Goal: Task Accomplishment & Management: Use online tool/utility

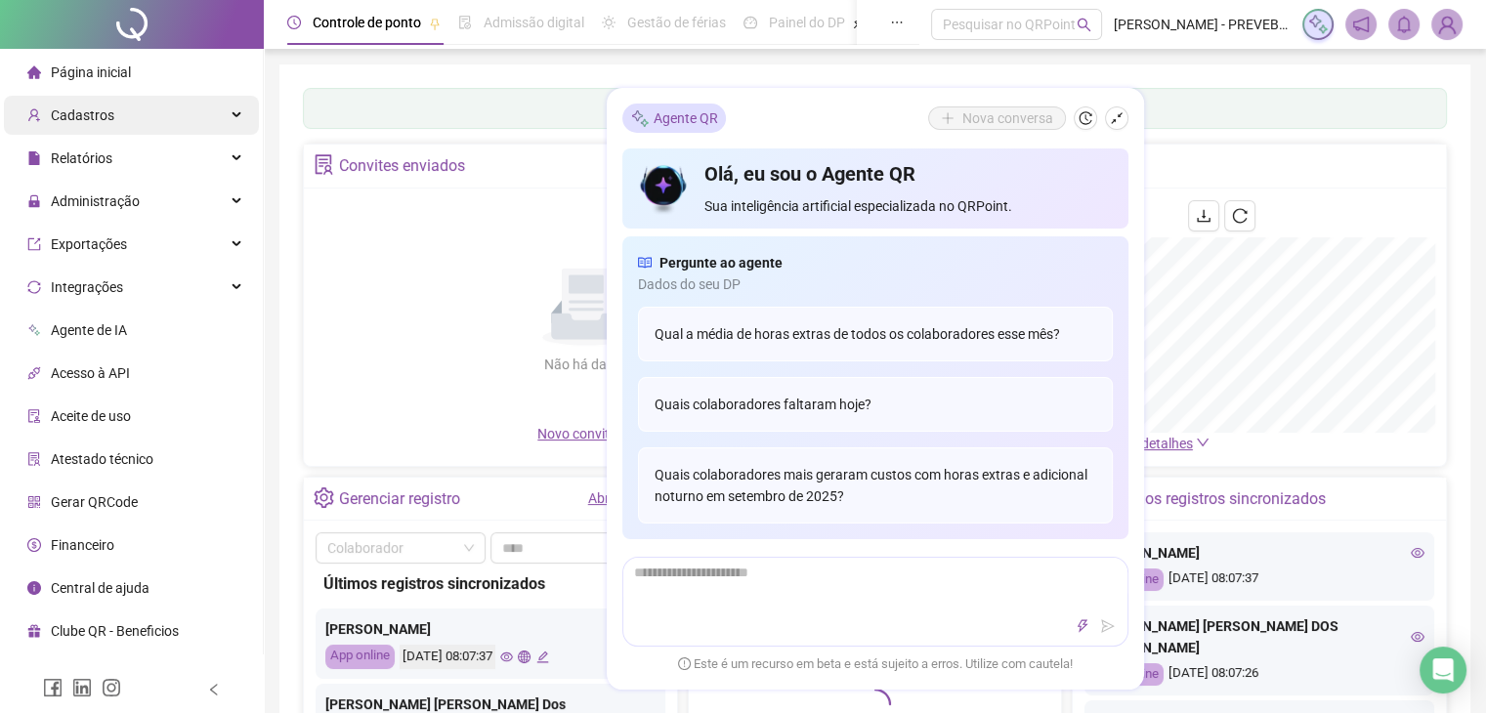
click at [179, 110] on div "Cadastros" at bounding box center [131, 115] width 255 height 39
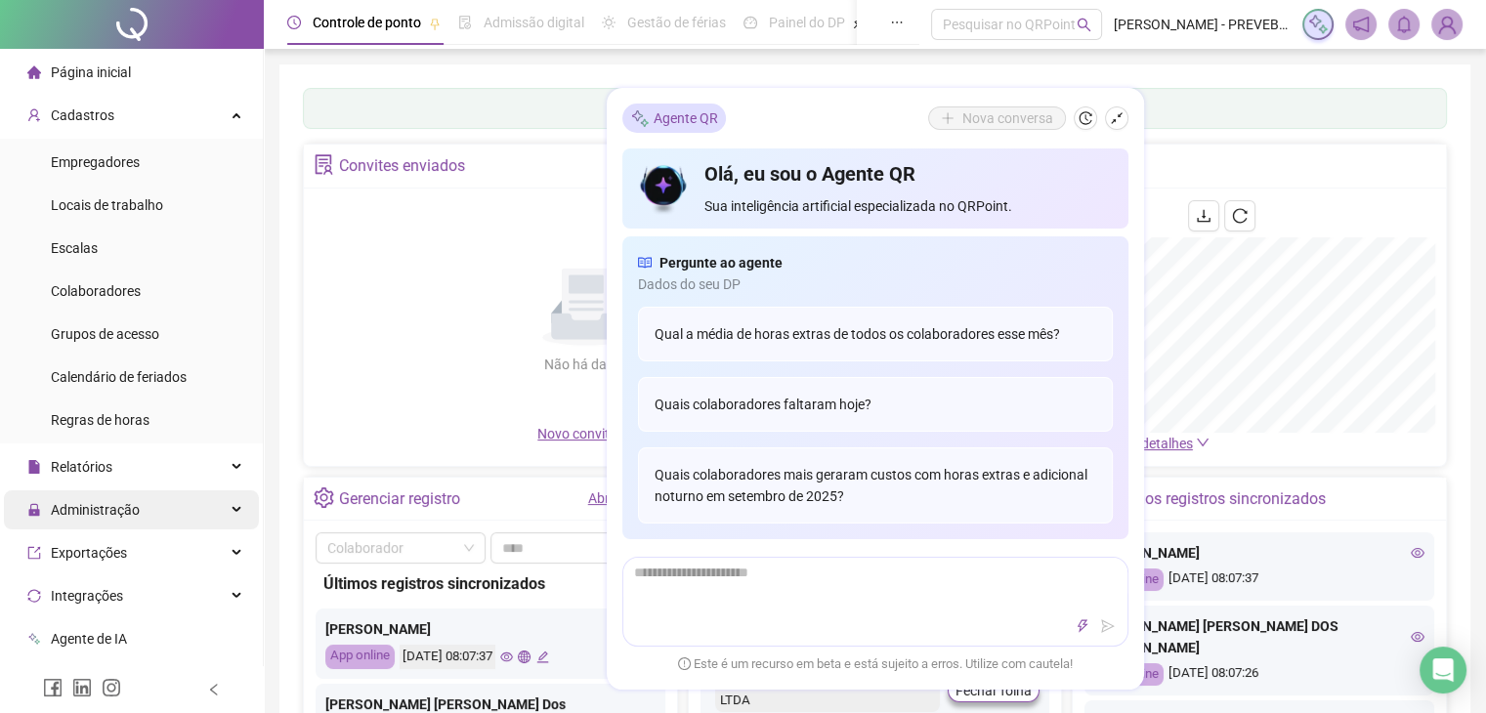
click at [166, 510] on div "Administração" at bounding box center [131, 510] width 255 height 39
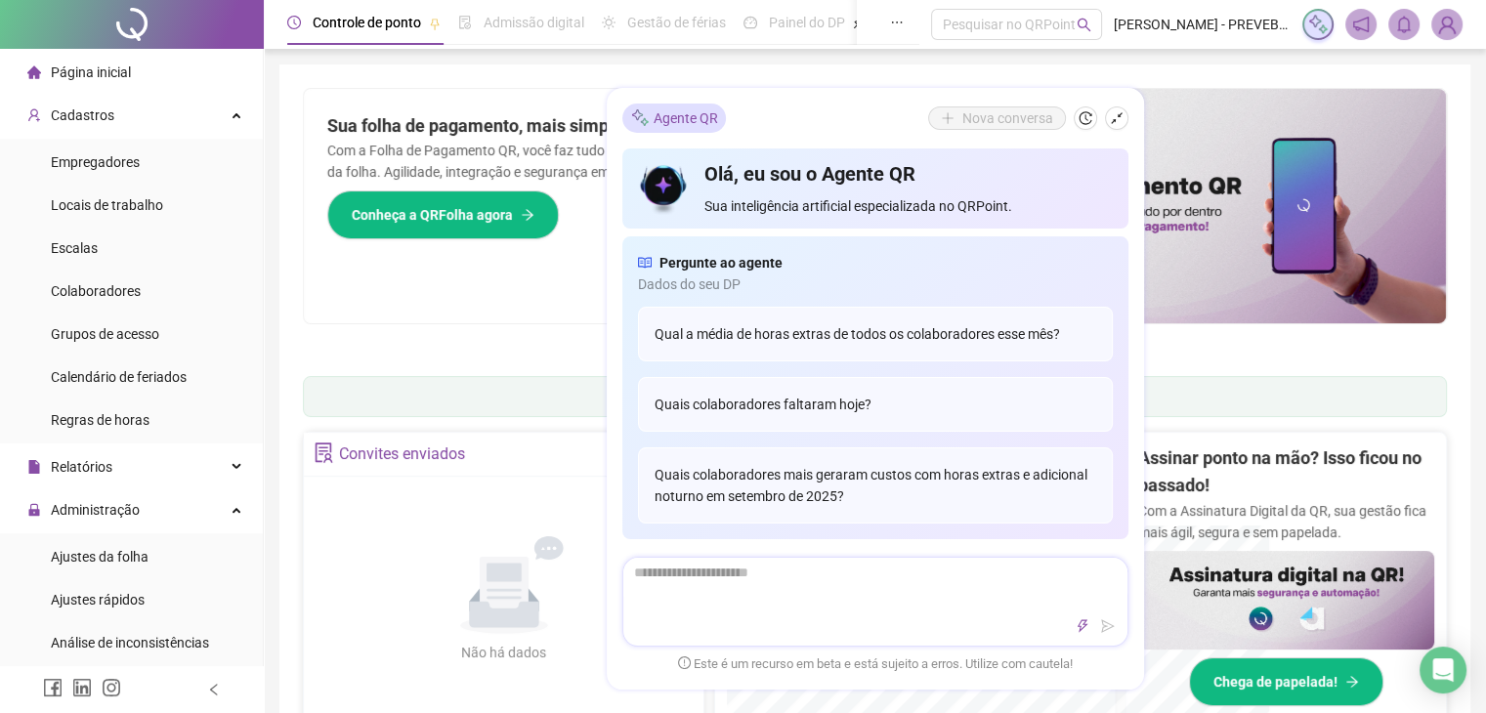
scroll to position [195, 0]
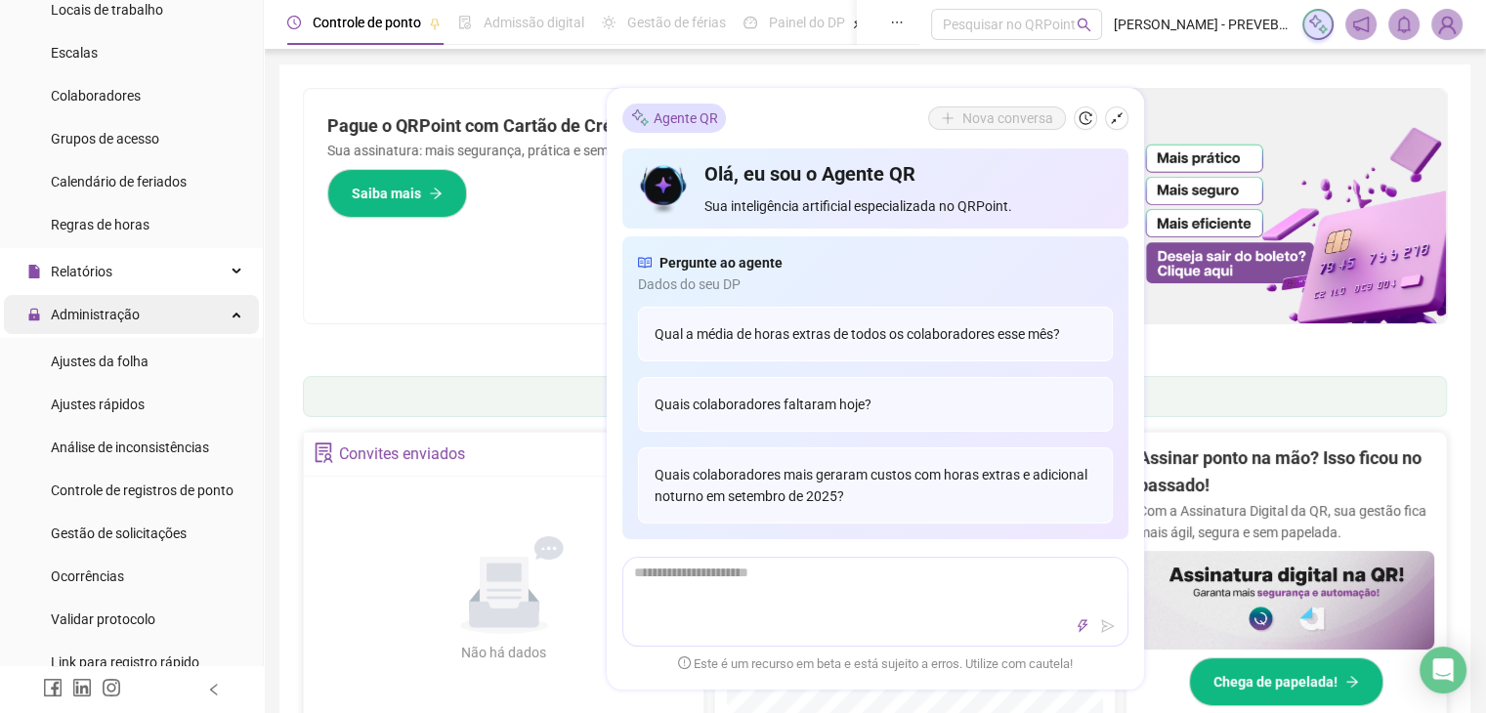
click at [174, 320] on div "Administração" at bounding box center [131, 314] width 255 height 39
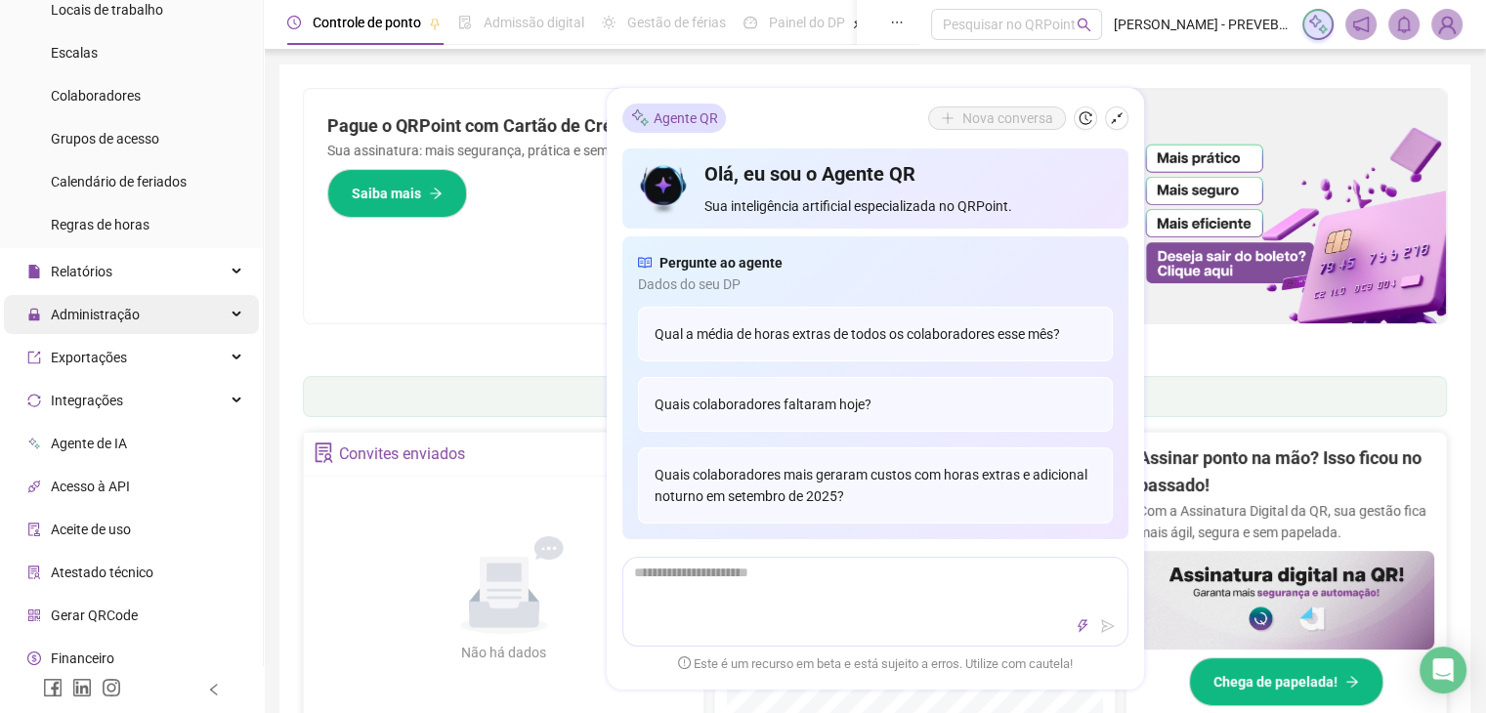
click at [174, 310] on div "Administração" at bounding box center [131, 314] width 255 height 39
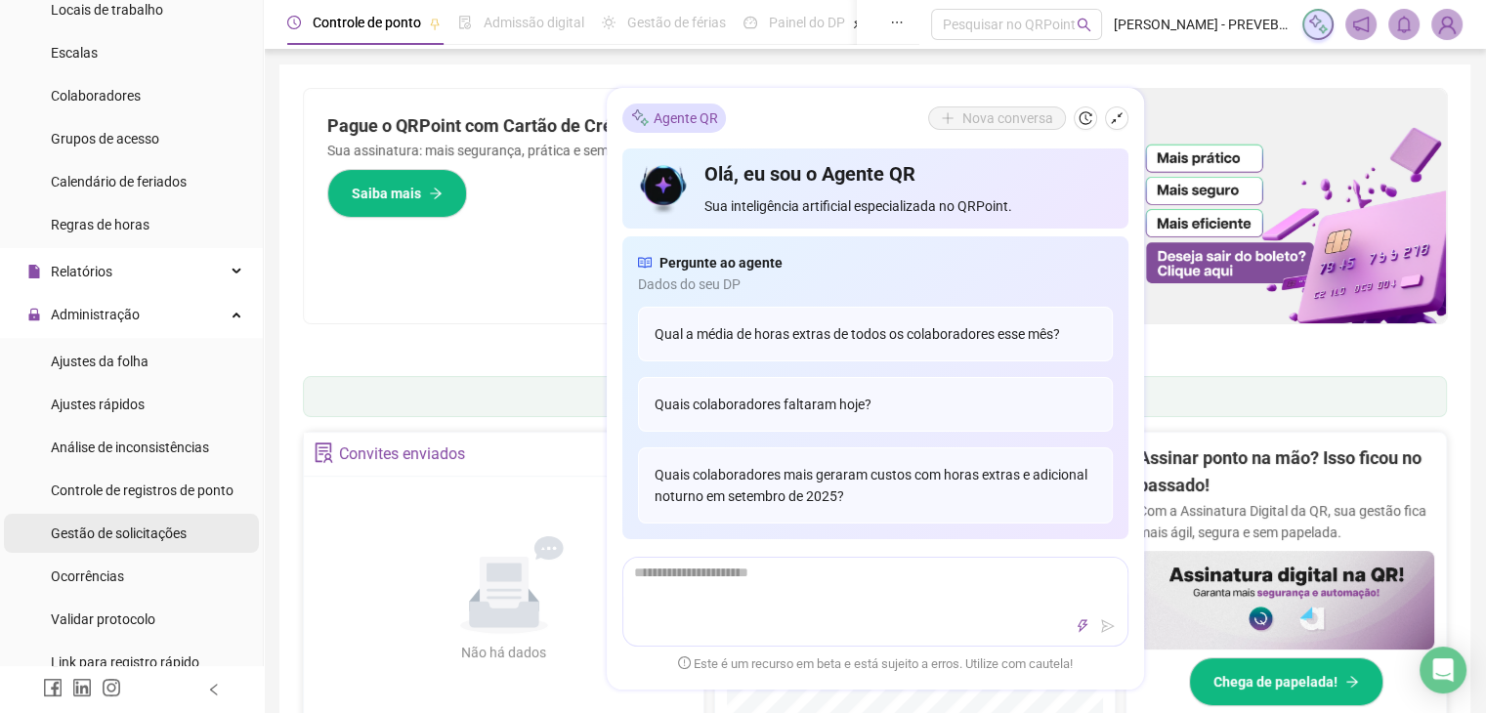
click at [149, 538] on span "Gestão de solicitações" at bounding box center [119, 534] width 136 height 16
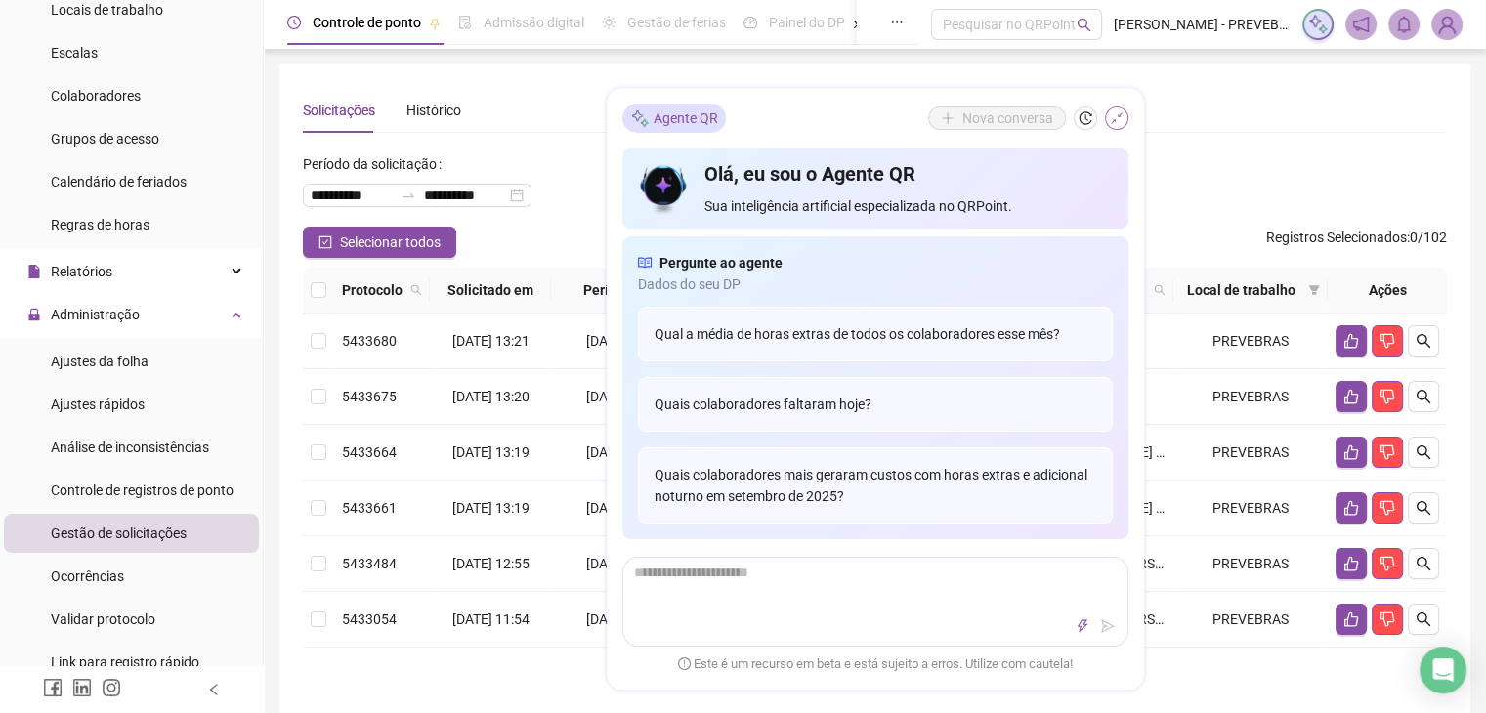
click at [1116, 124] on icon "shrink" at bounding box center [1117, 118] width 14 height 14
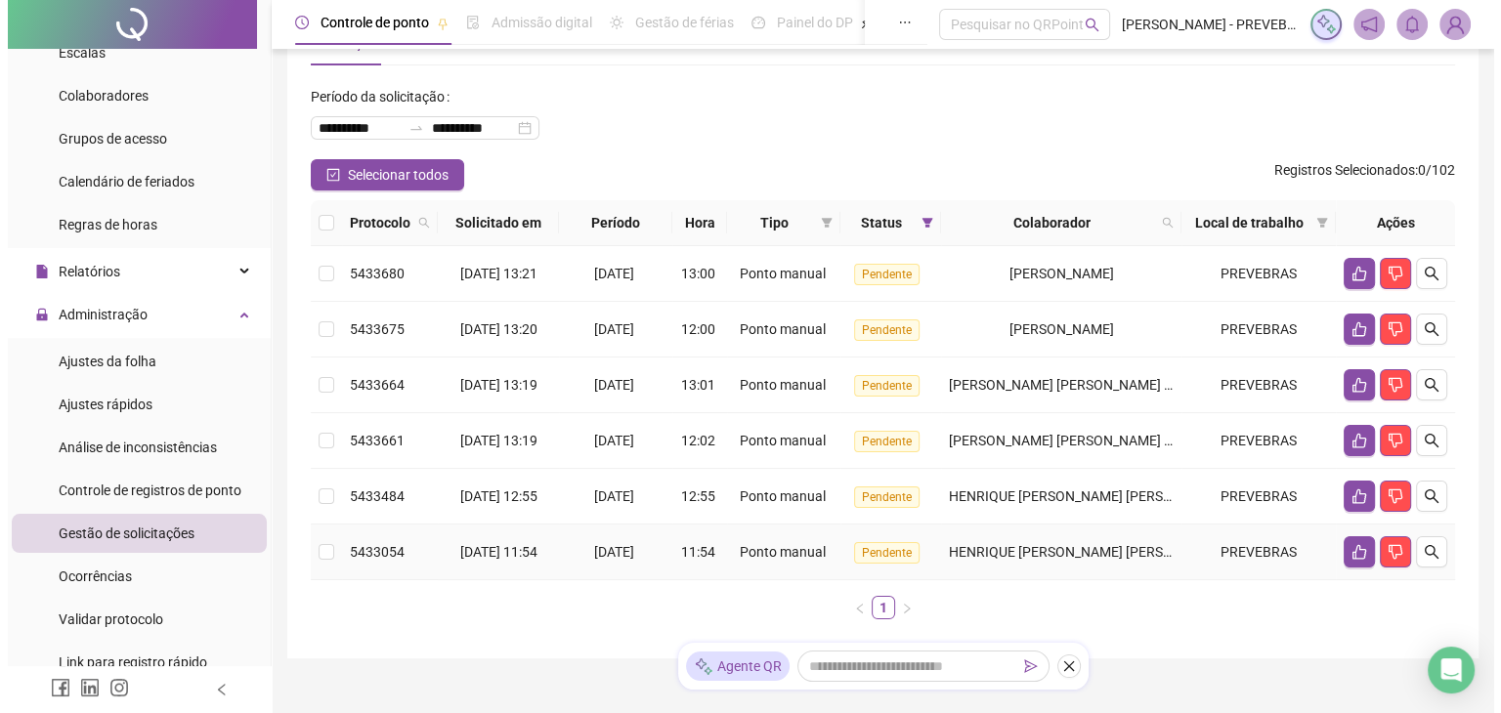
scroll to position [142, 0]
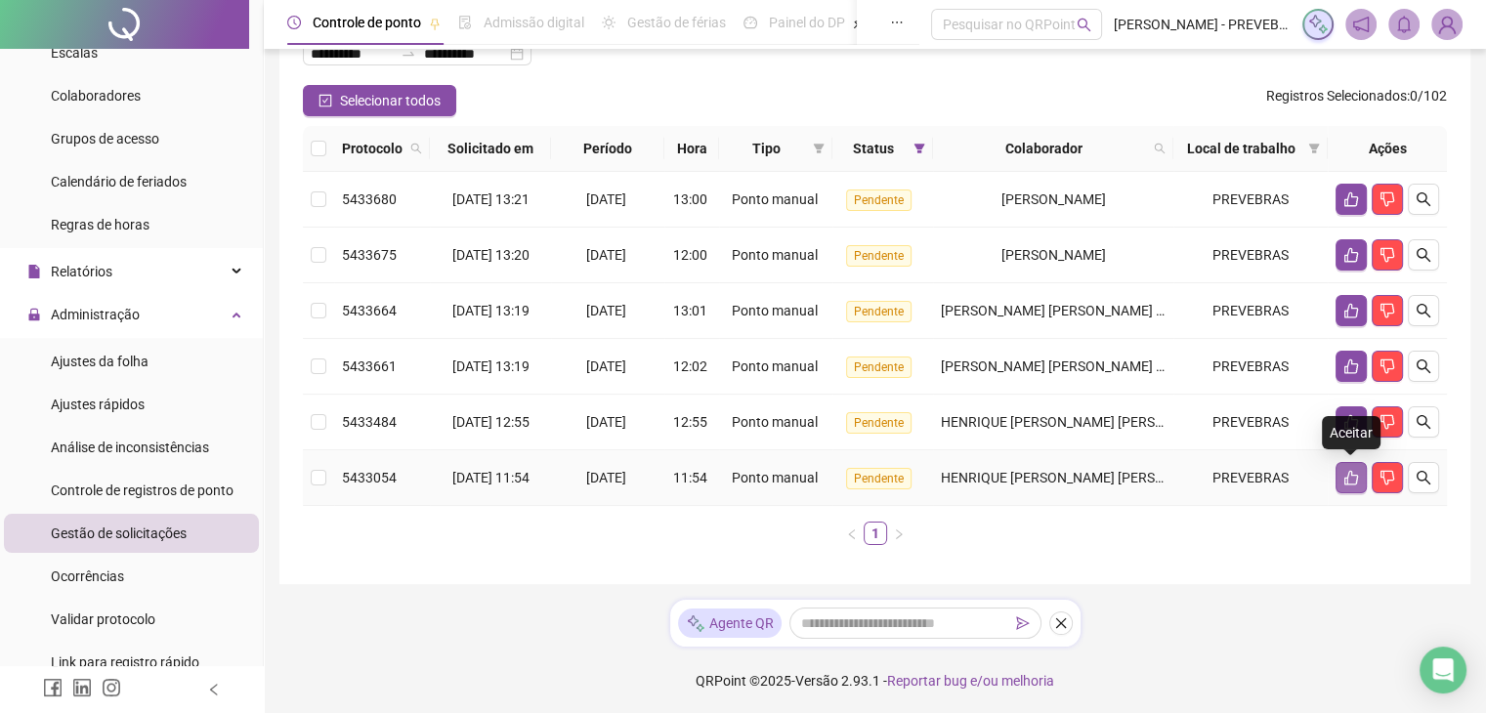
click at [1347, 471] on icon "like" at bounding box center [1352, 478] width 16 height 16
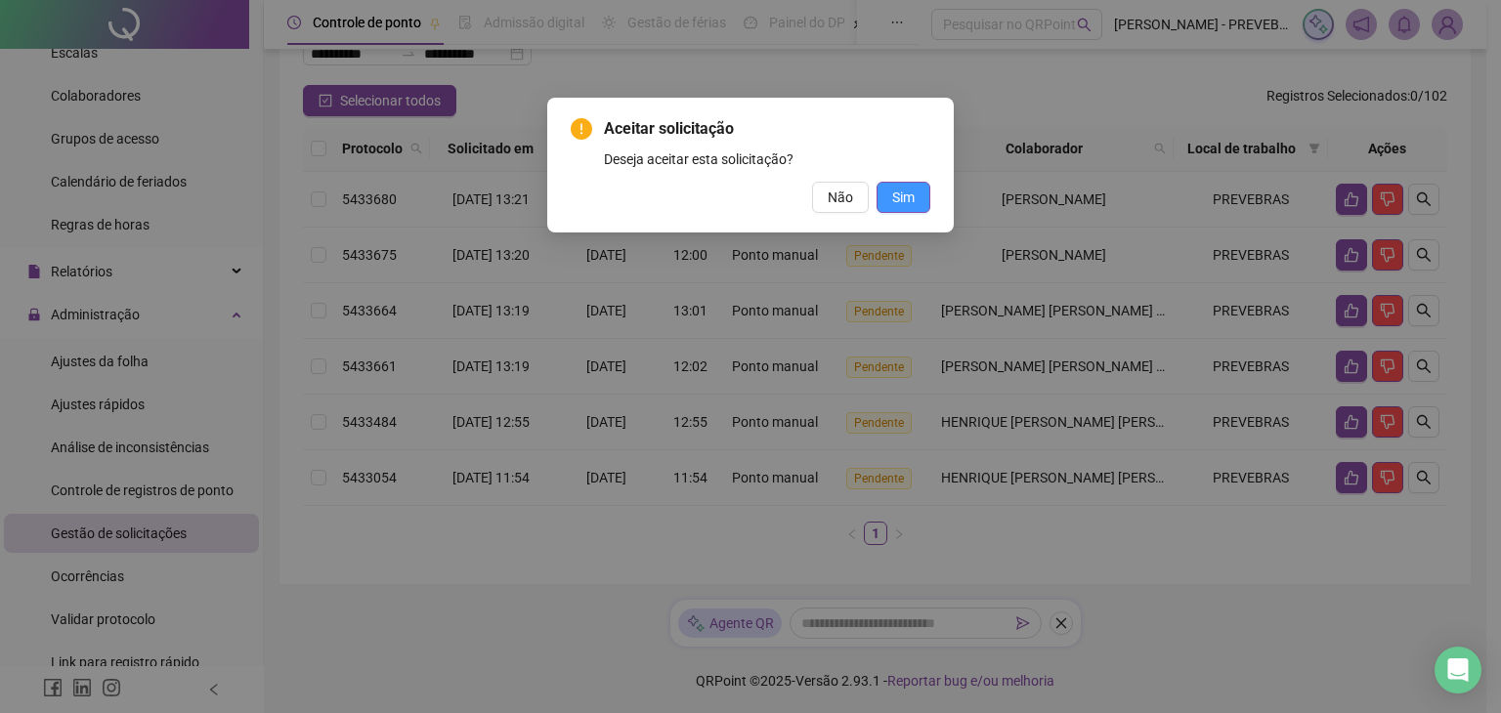
click at [917, 192] on button "Sim" at bounding box center [903, 197] width 54 height 31
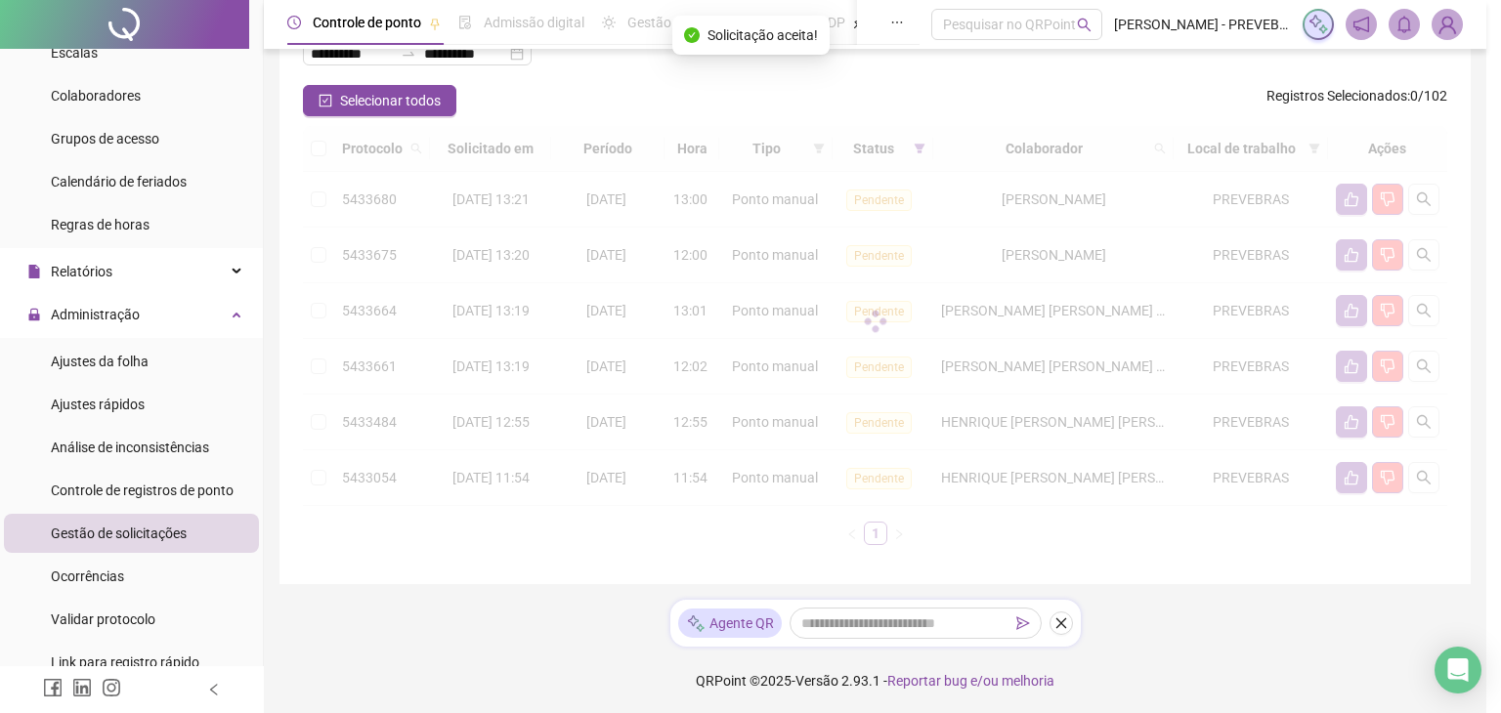
scroll to position [86, 0]
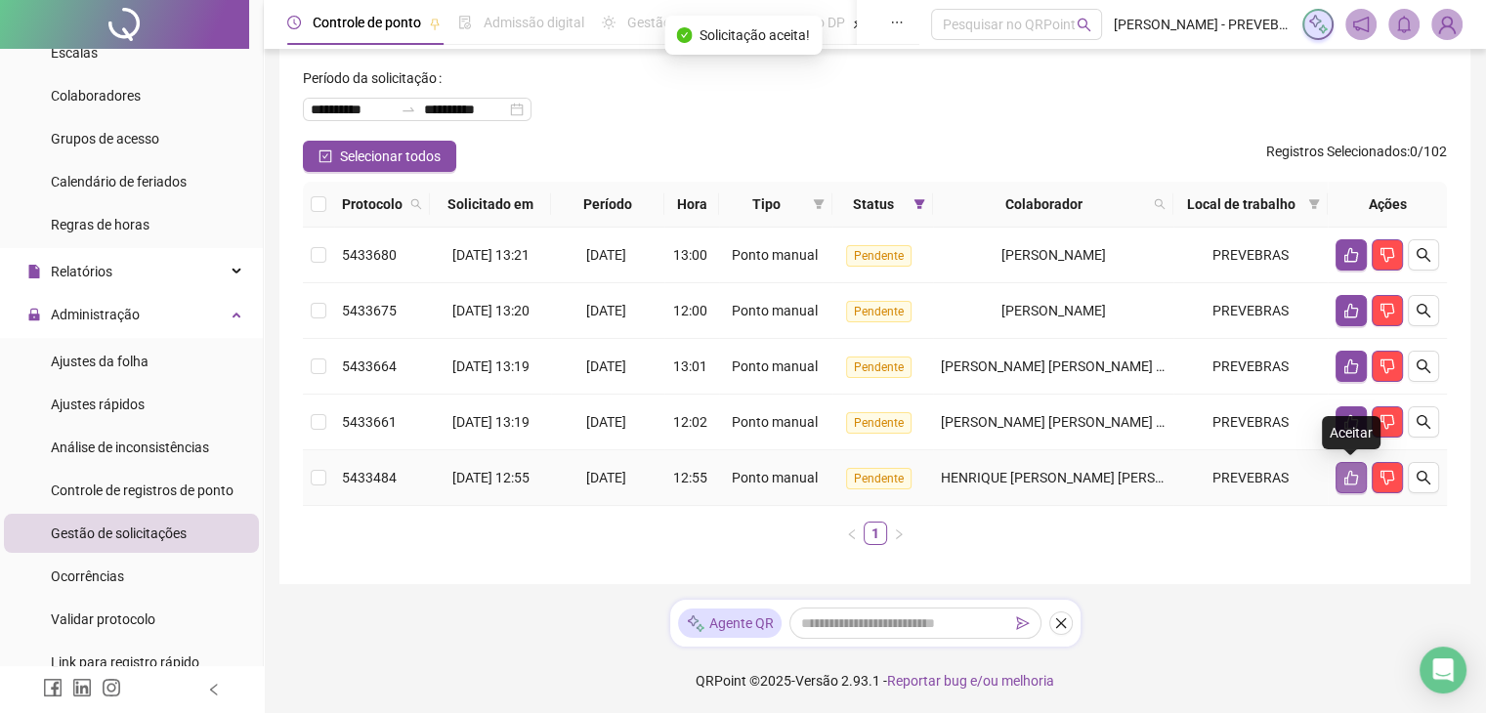
click at [1354, 482] on icon "like" at bounding box center [1351, 478] width 14 height 15
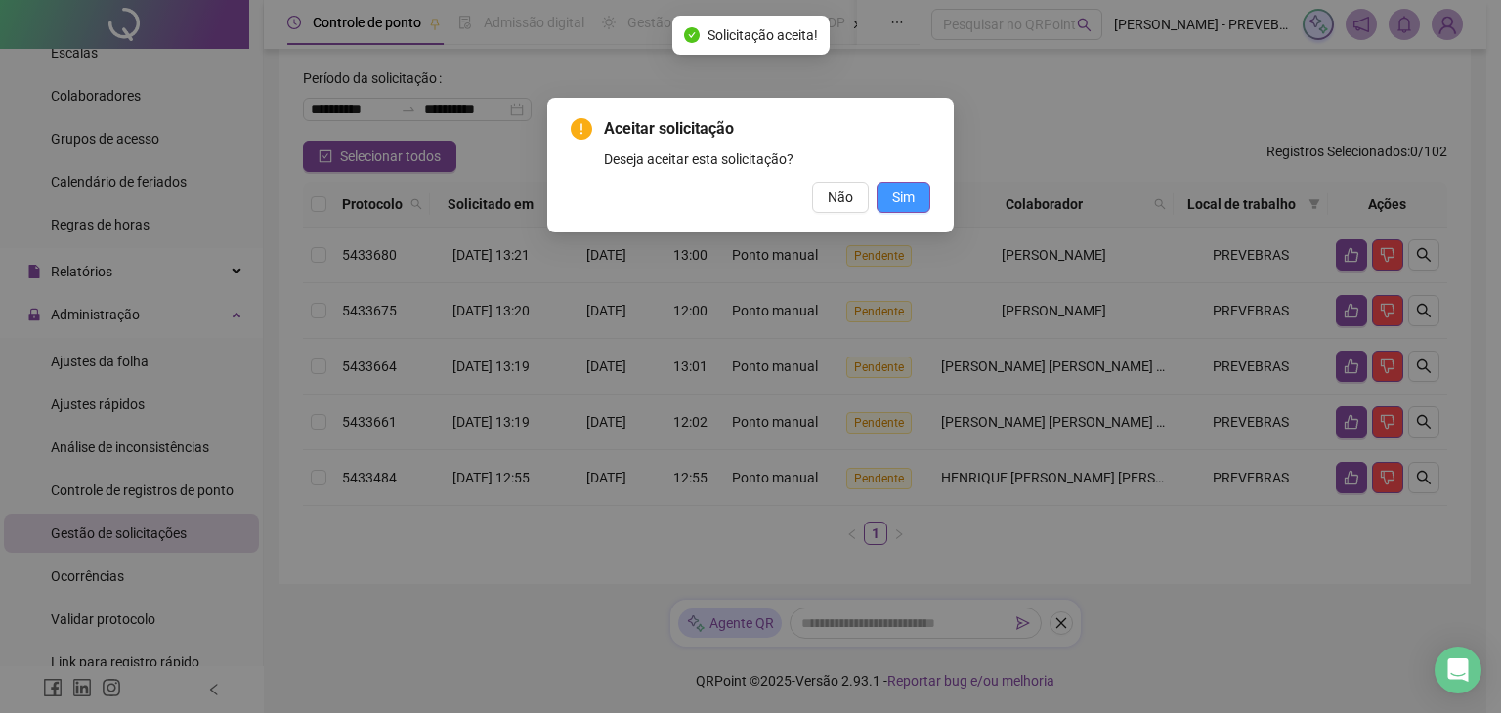
drag, startPoint x: 896, startPoint y: 200, endPoint x: 988, endPoint y: 262, distance: 110.6
click at [897, 200] on span "Sim" at bounding box center [903, 197] width 22 height 21
click at [890, 201] on button "Sim" at bounding box center [903, 197] width 54 height 31
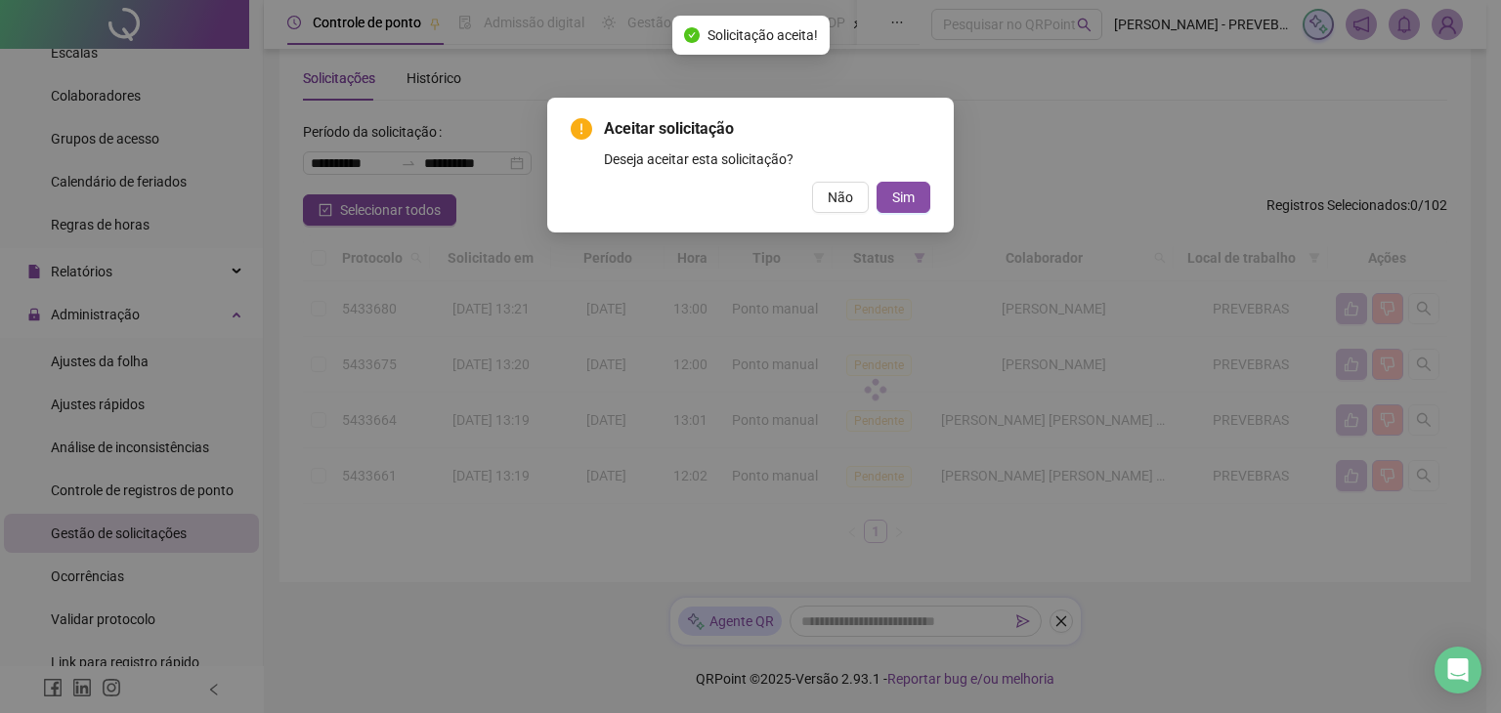
scroll to position [31, 0]
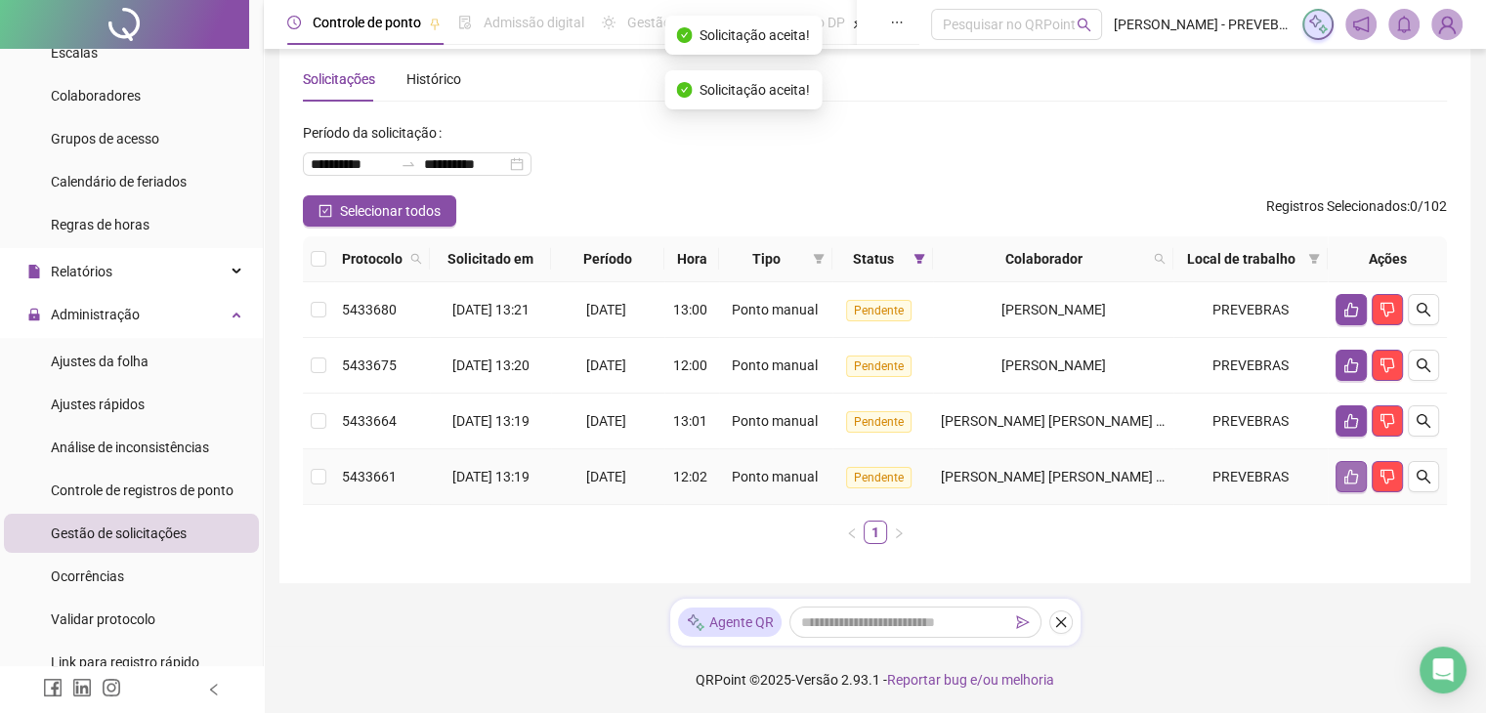
click at [1338, 482] on button "button" at bounding box center [1351, 476] width 31 height 31
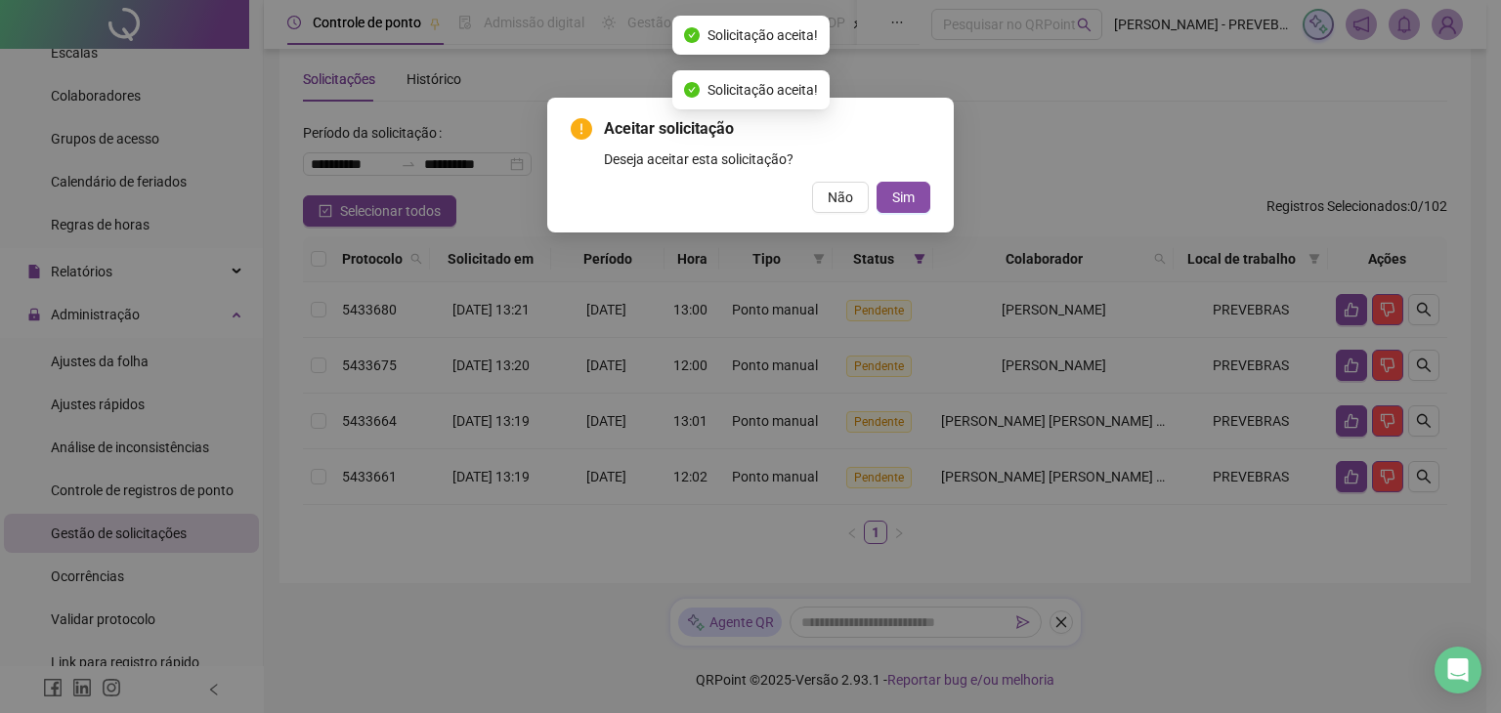
drag, startPoint x: 905, startPoint y: 200, endPoint x: 1001, endPoint y: 259, distance: 112.3
click at [907, 200] on span "Sim" at bounding box center [903, 197] width 22 height 21
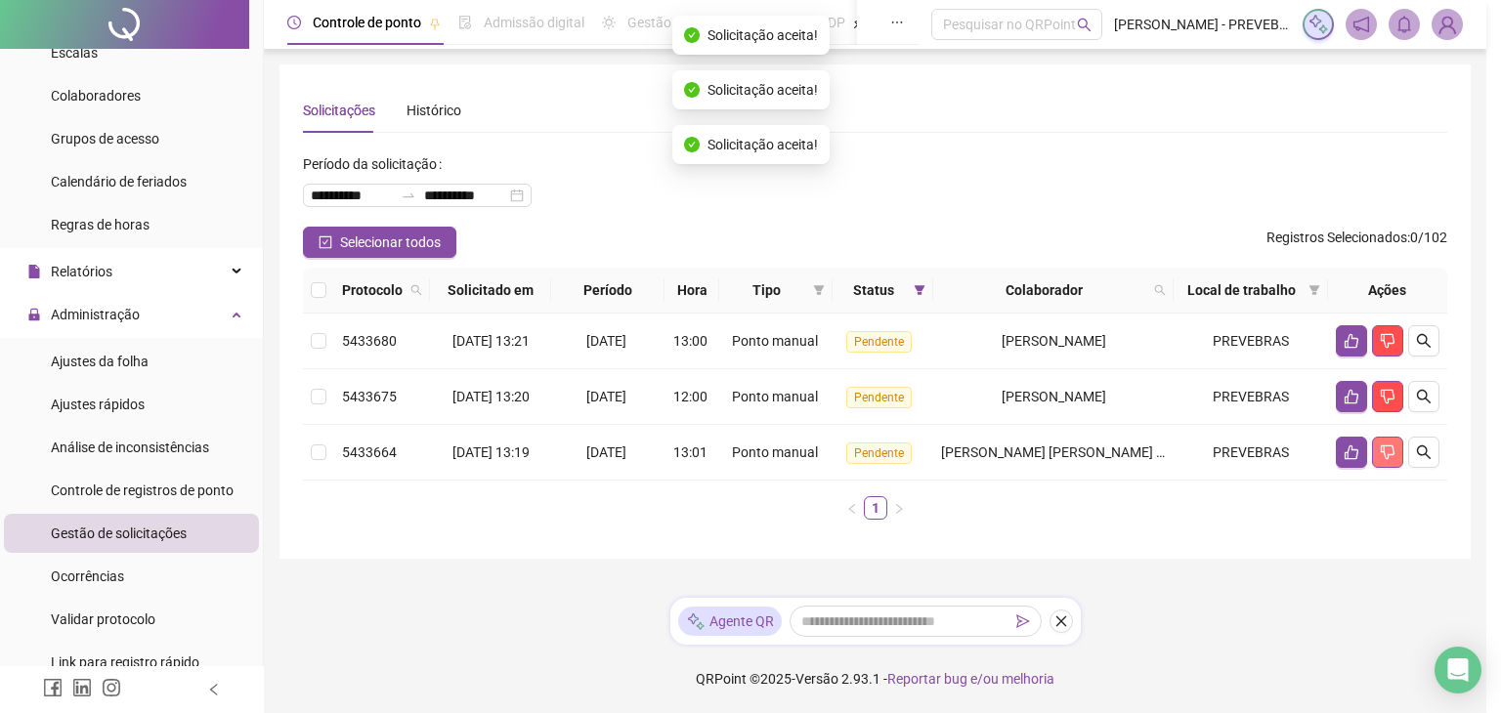
scroll to position [0, 0]
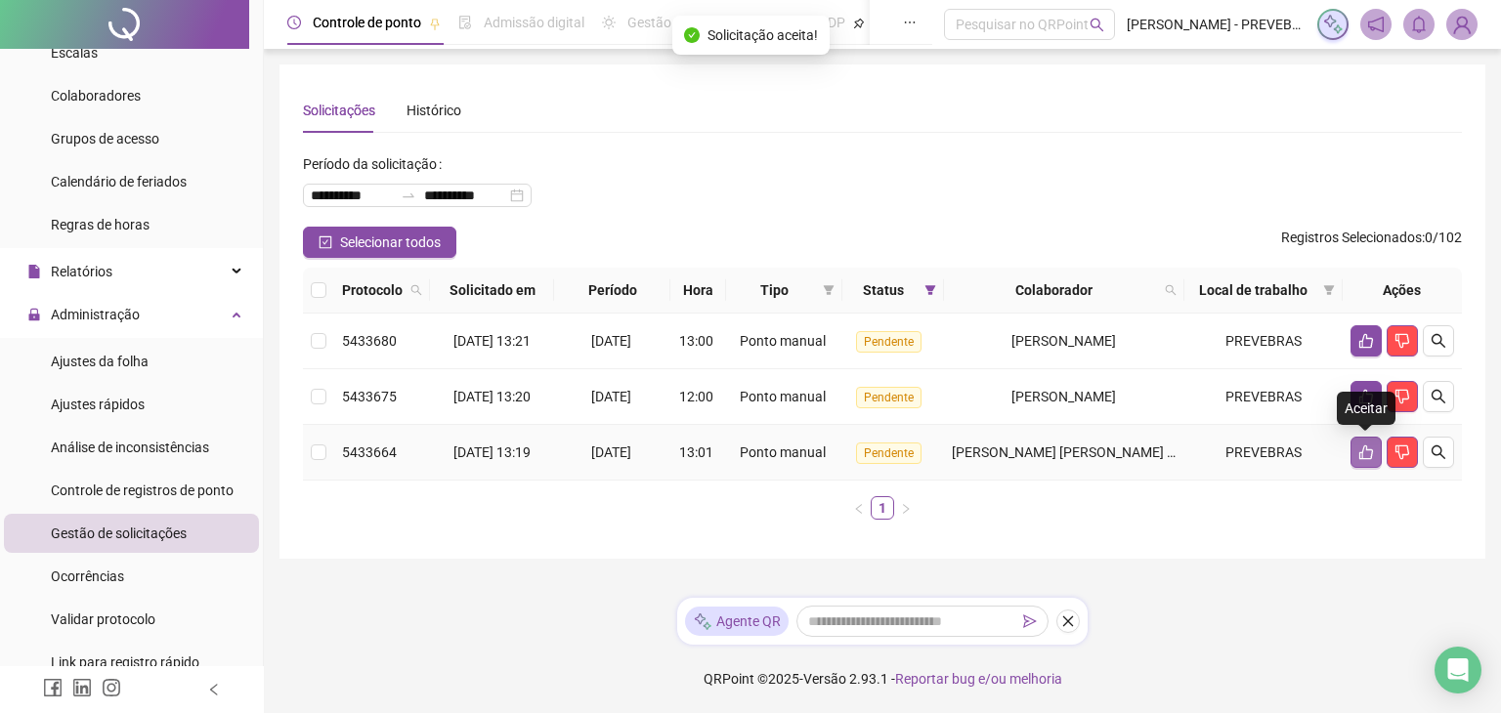
click at [1351, 452] on button "button" at bounding box center [1365, 452] width 31 height 31
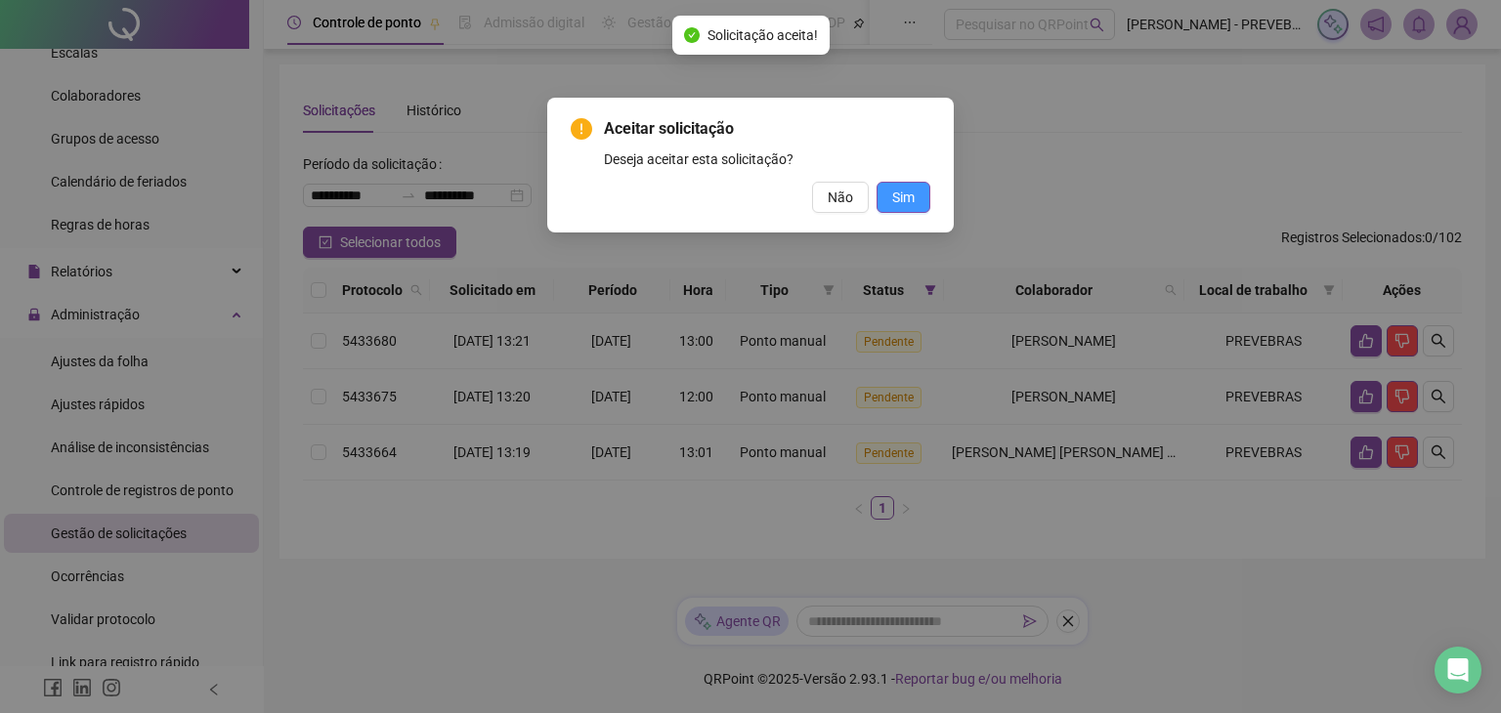
click at [883, 186] on button "Sim" at bounding box center [903, 197] width 54 height 31
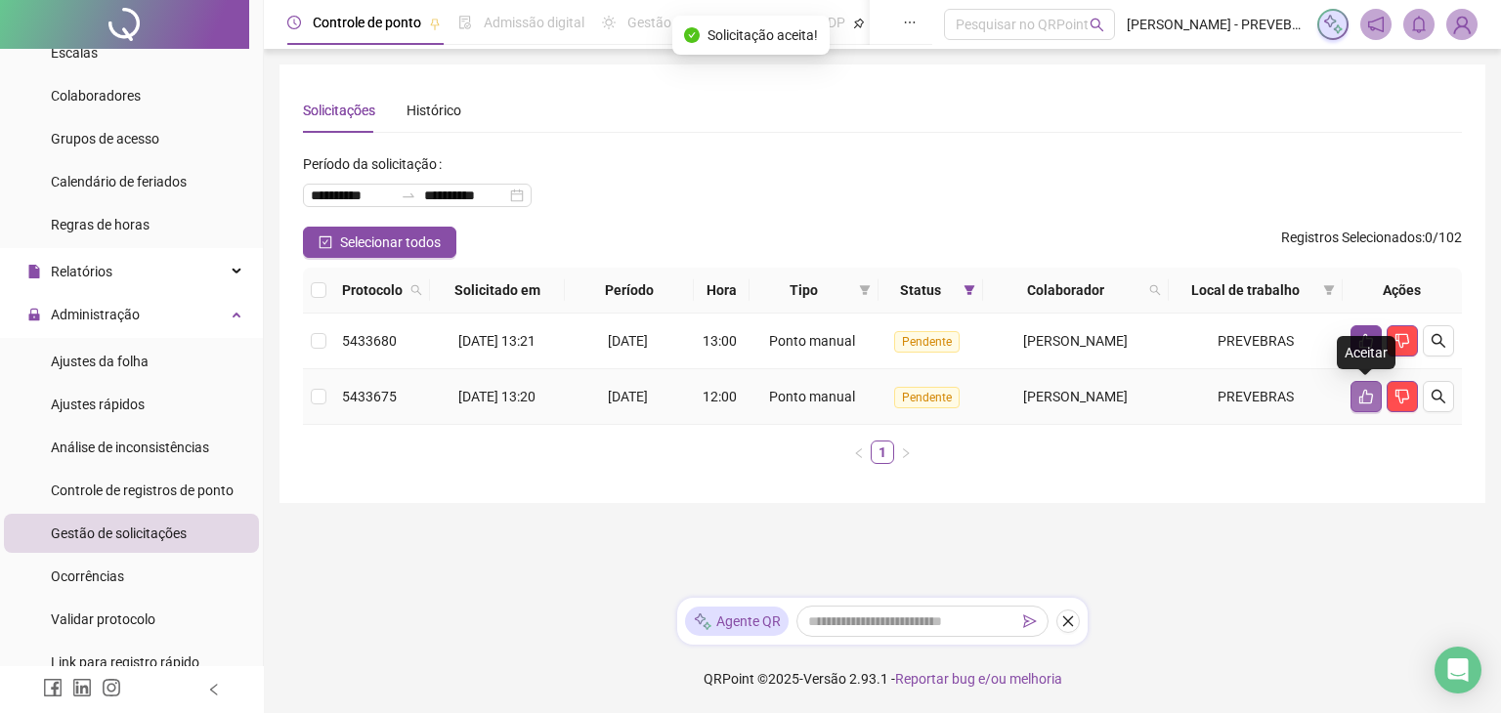
click at [1368, 400] on icon "like" at bounding box center [1366, 397] width 16 height 16
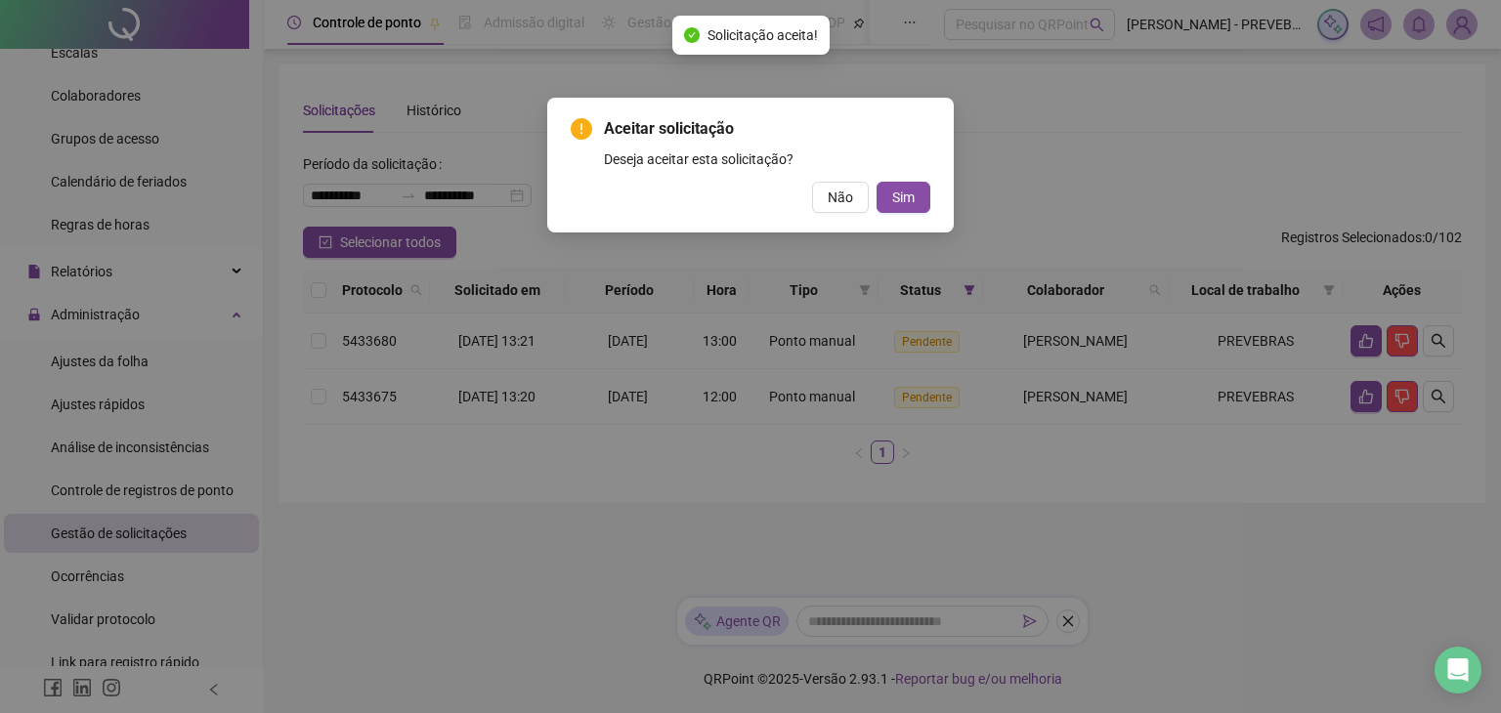
click at [930, 215] on div "Aceitar solicitação Deseja aceitar esta solicitação? Não Sim" at bounding box center [750, 165] width 406 height 135
click at [909, 210] on button "Sim" at bounding box center [903, 197] width 54 height 31
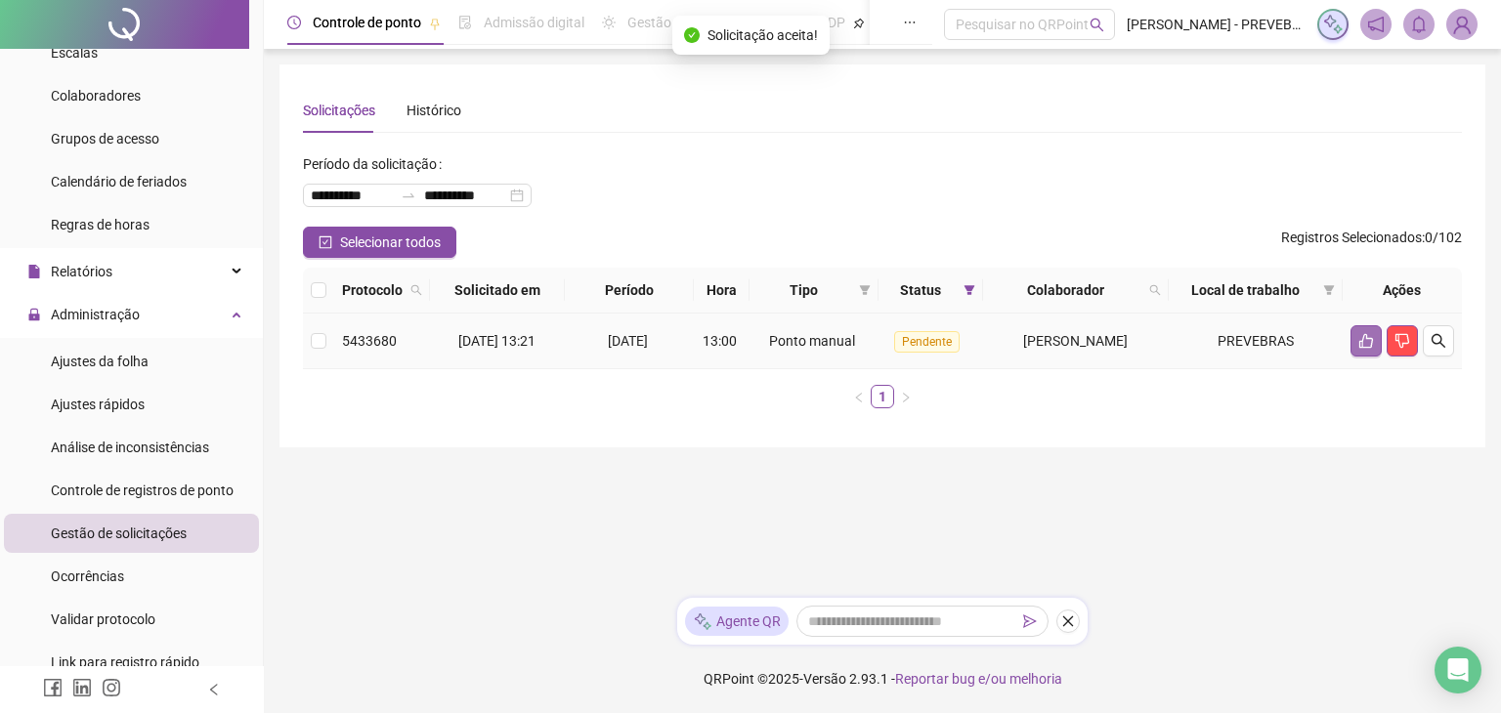
click at [1372, 352] on button "button" at bounding box center [1365, 340] width 31 height 31
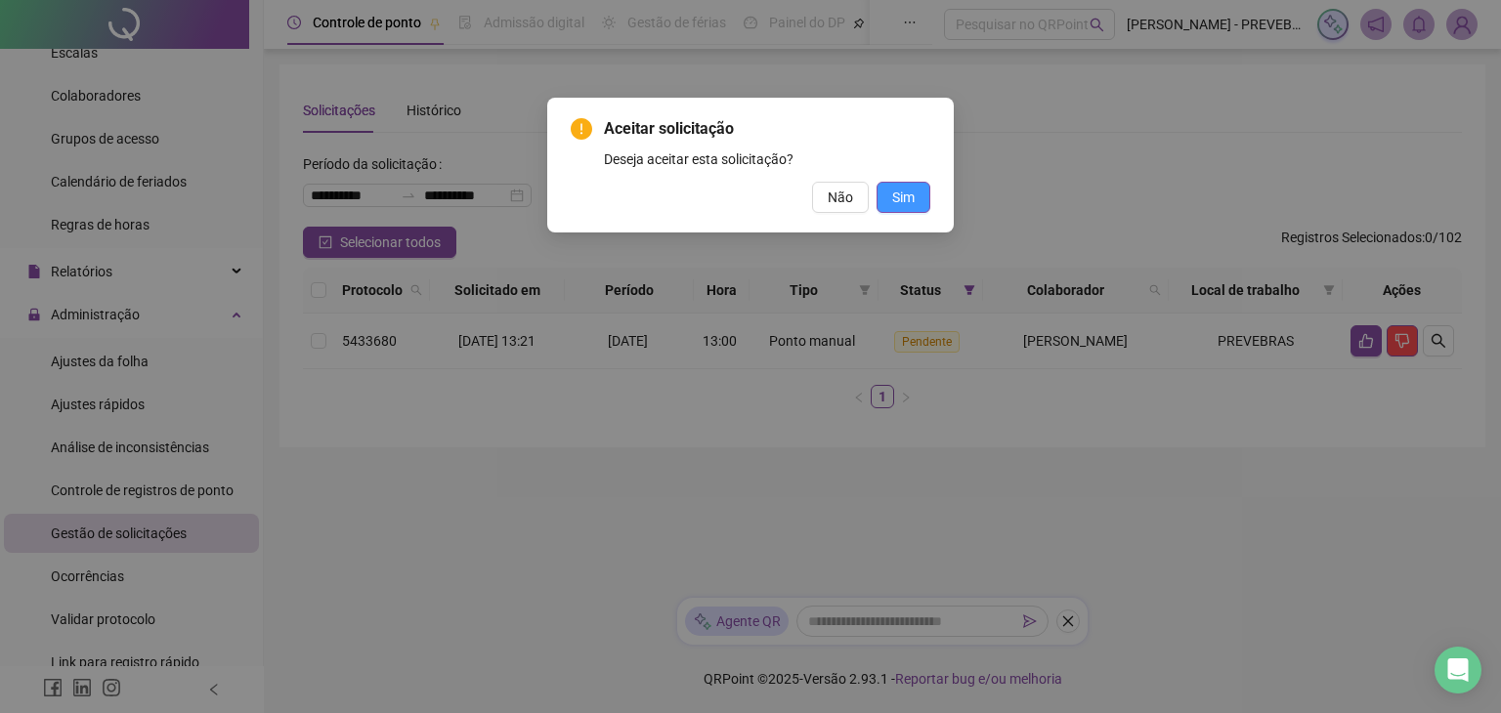
click at [899, 200] on span "Sim" at bounding box center [903, 197] width 22 height 21
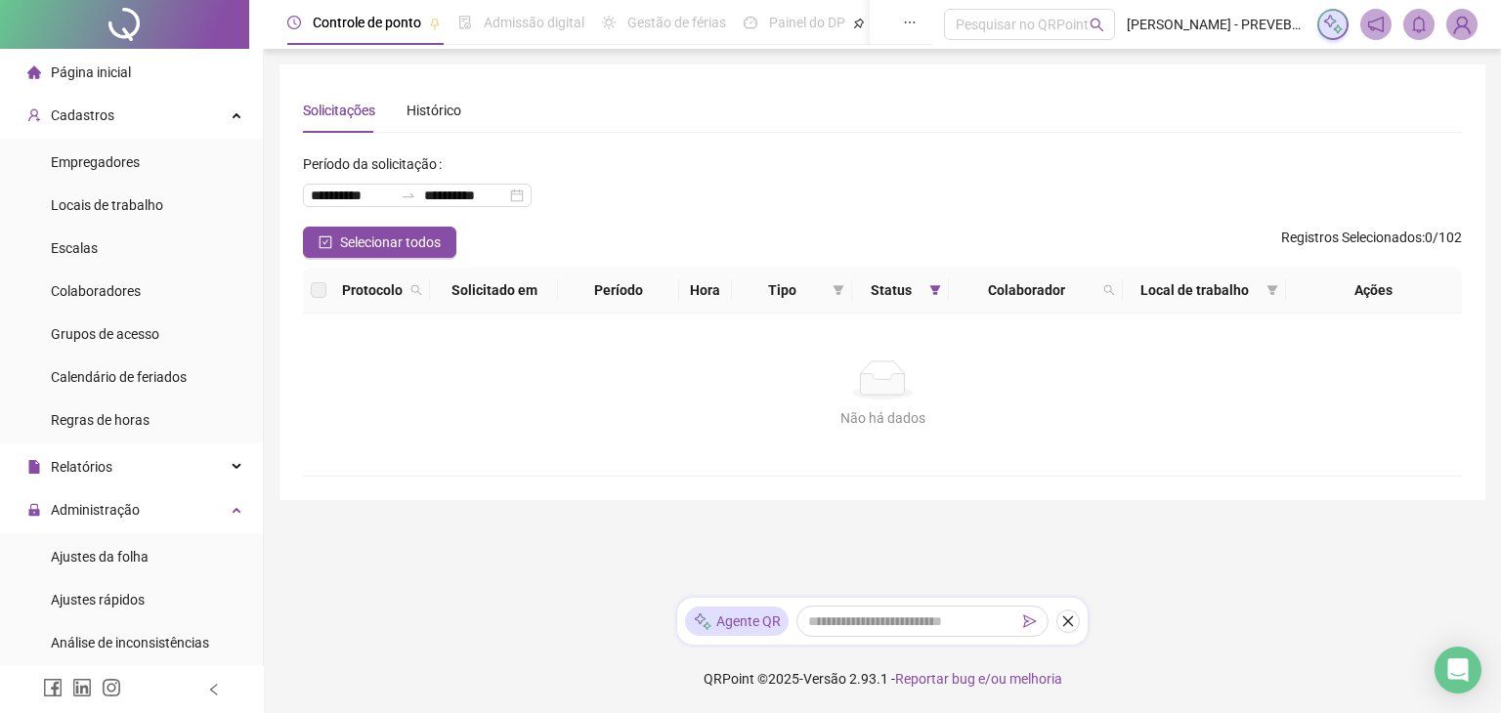
drag, startPoint x: 137, startPoint y: 80, endPoint x: 278, endPoint y: 84, distance: 141.7
click at [137, 80] on li "Página inicial" at bounding box center [131, 72] width 255 height 39
